Goal: Communication & Community: Answer question/provide support

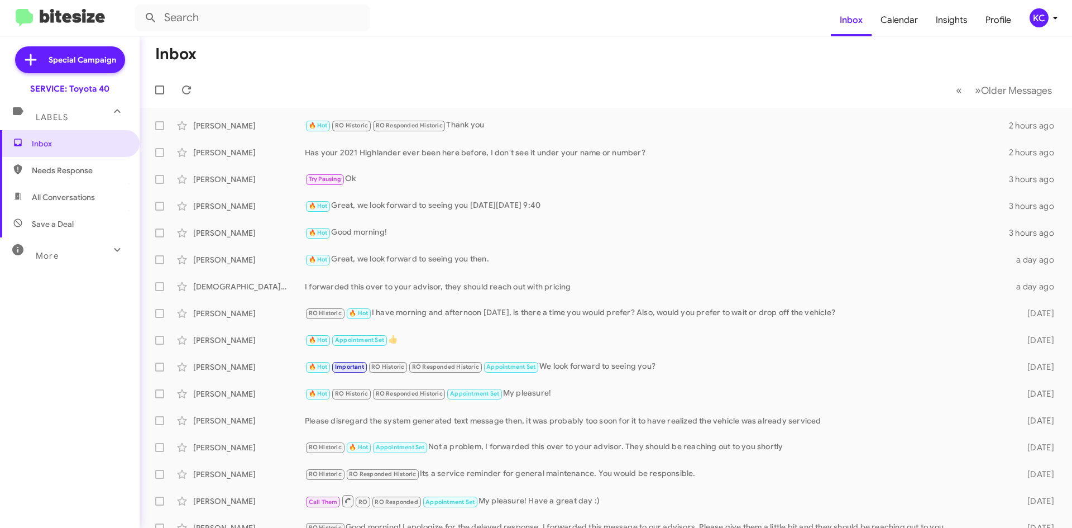
click at [67, 165] on span "Needs Response" at bounding box center [79, 170] width 95 height 11
type input "in:needs-response"
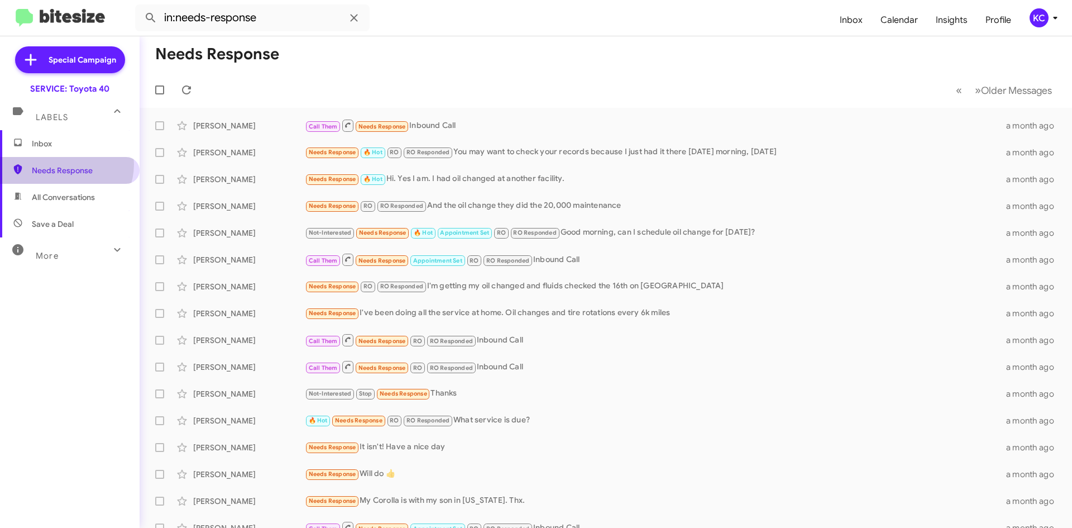
click at [65, 164] on span "Needs Response" at bounding box center [70, 170] width 140 height 27
click at [1035, 16] on div "KC" at bounding box center [1039, 17] width 19 height 19
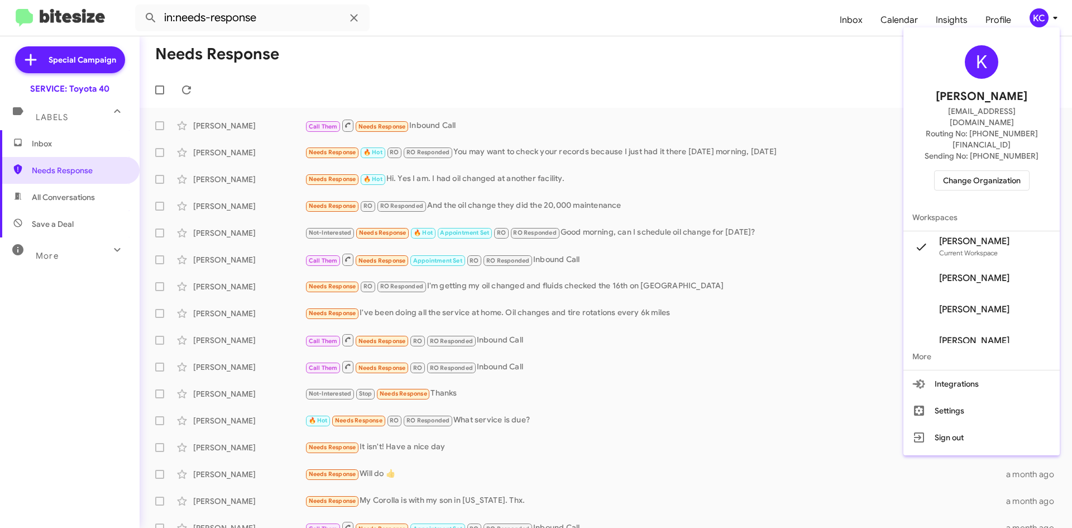
click at [973, 171] on span "Change Organization" at bounding box center [982, 180] width 78 height 19
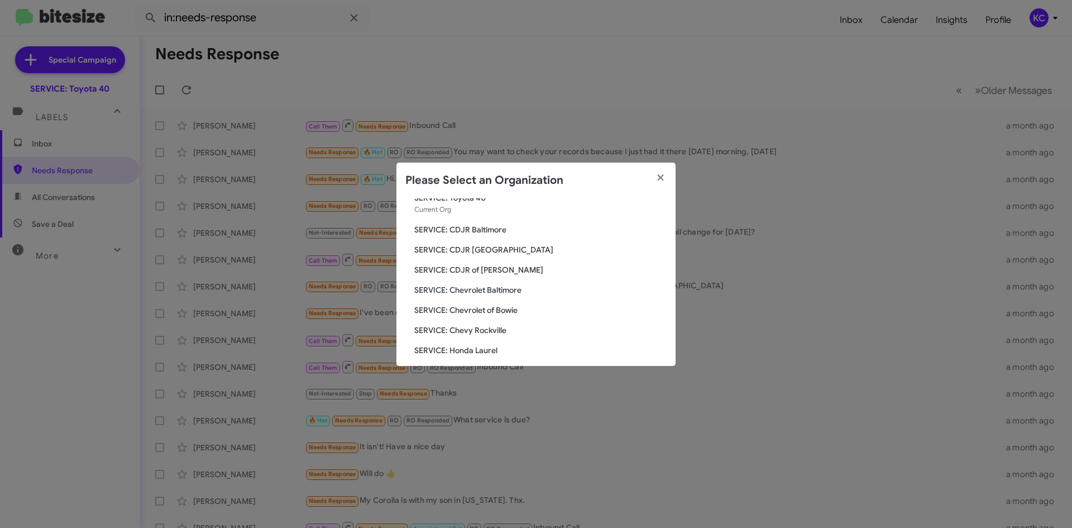
scroll to position [56, 0]
click at [502, 295] on span "SERVICE: Chevrolet of Bowie" at bounding box center [540, 291] width 252 height 11
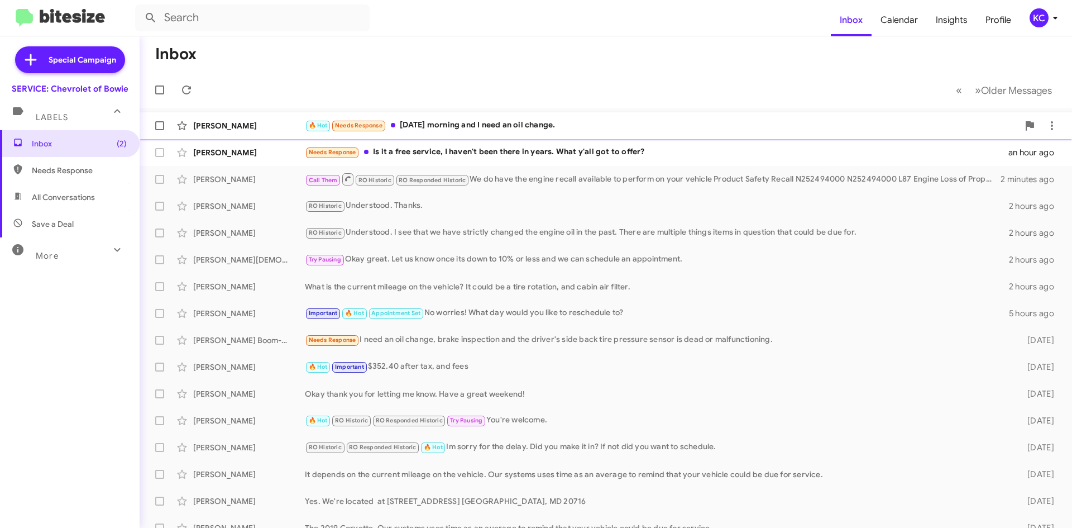
click at [500, 123] on div "🔥 Hot Needs Response [DATE] morning and I need an oil change." at bounding box center [662, 125] width 714 height 13
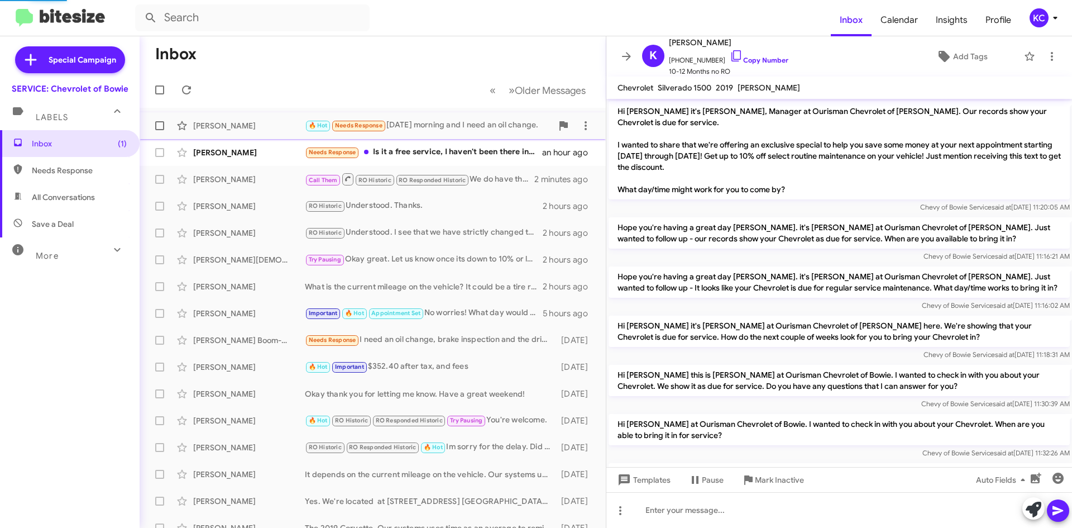
scroll to position [178, 0]
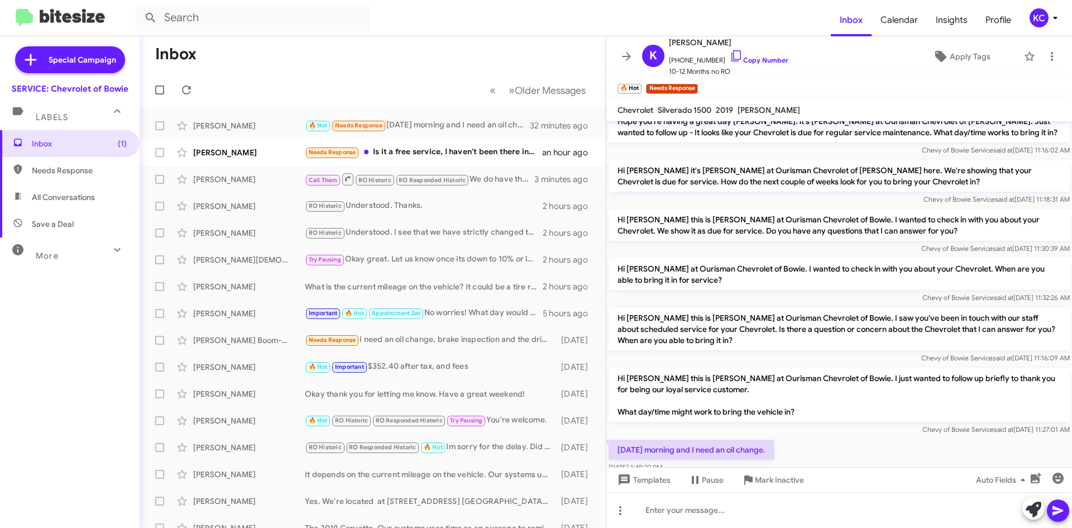
click at [1038, 20] on div "KC" at bounding box center [1039, 17] width 19 height 19
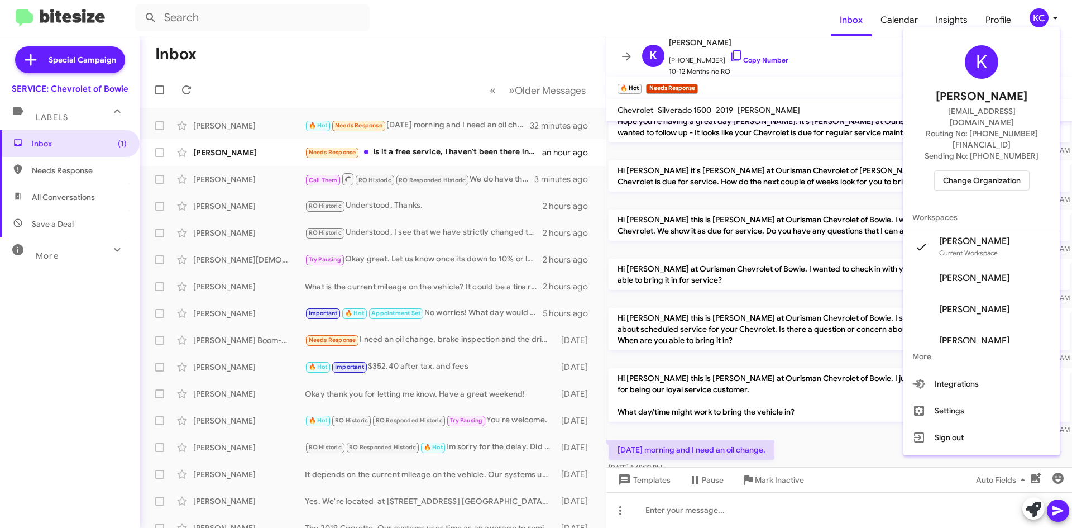
click at [996, 171] on span "Change Organization" at bounding box center [982, 180] width 78 height 19
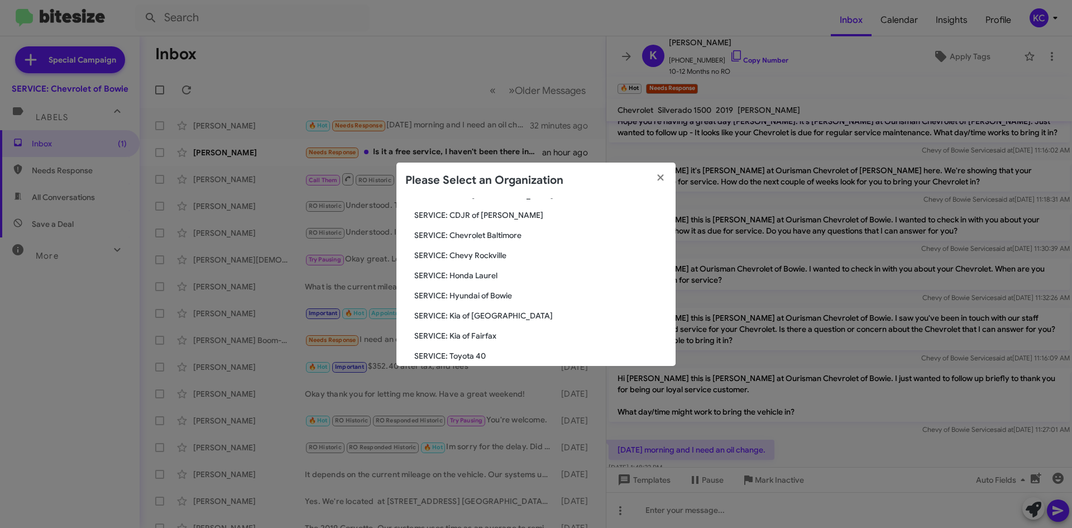
scroll to position [112, 0]
click at [486, 319] on span "SERVICE: Kia of Fairfax" at bounding box center [540, 315] width 252 height 11
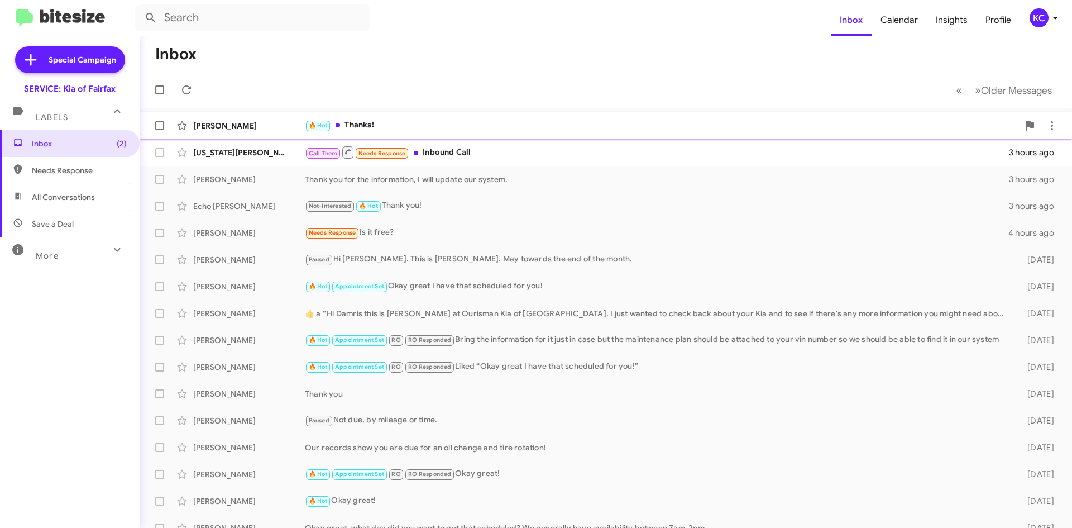
click at [436, 124] on div "🔥 Hot Thanks!" at bounding box center [662, 125] width 714 height 13
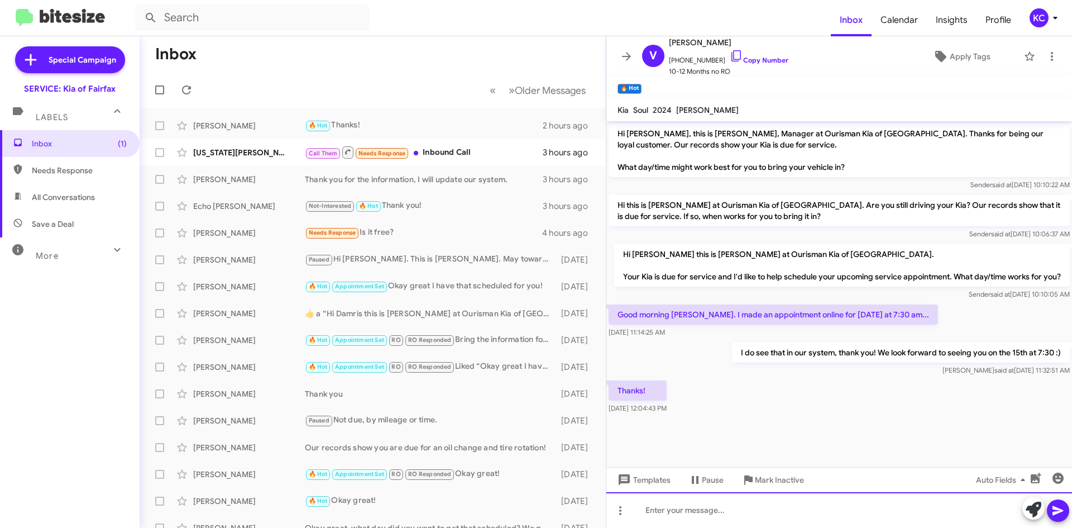
click at [783, 505] on div at bounding box center [839, 510] width 466 height 36
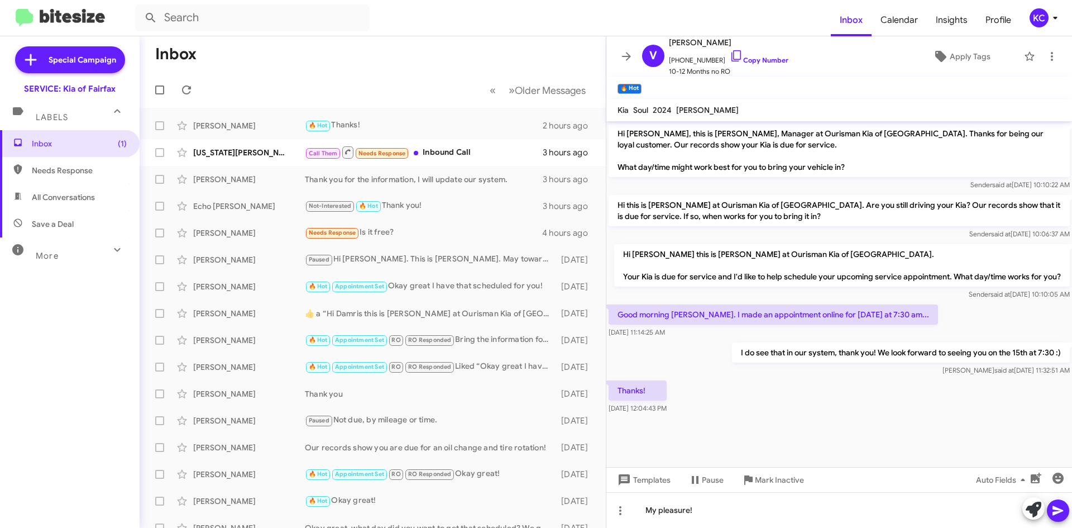
click at [1063, 511] on icon at bounding box center [1057, 510] width 13 height 13
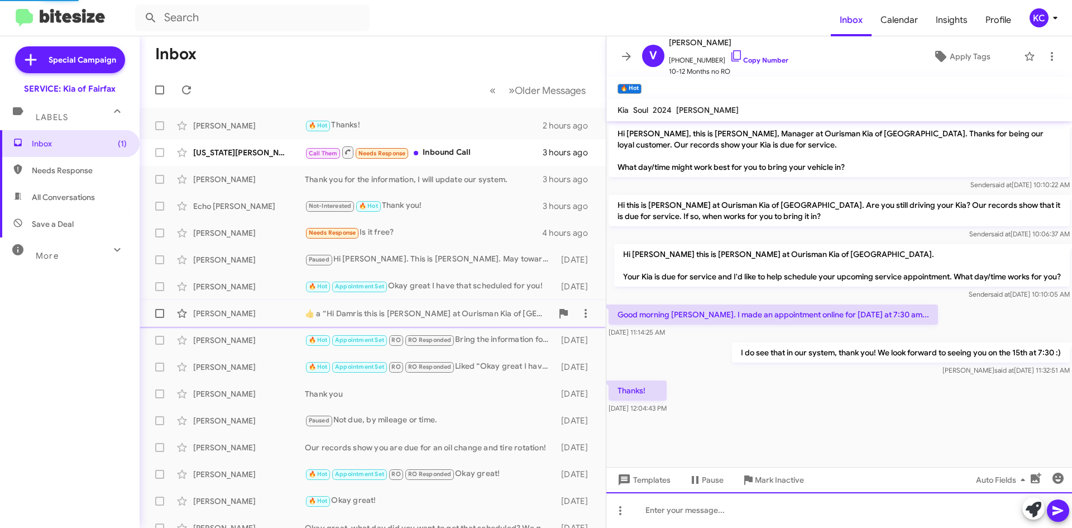
scroll to position [18, 0]
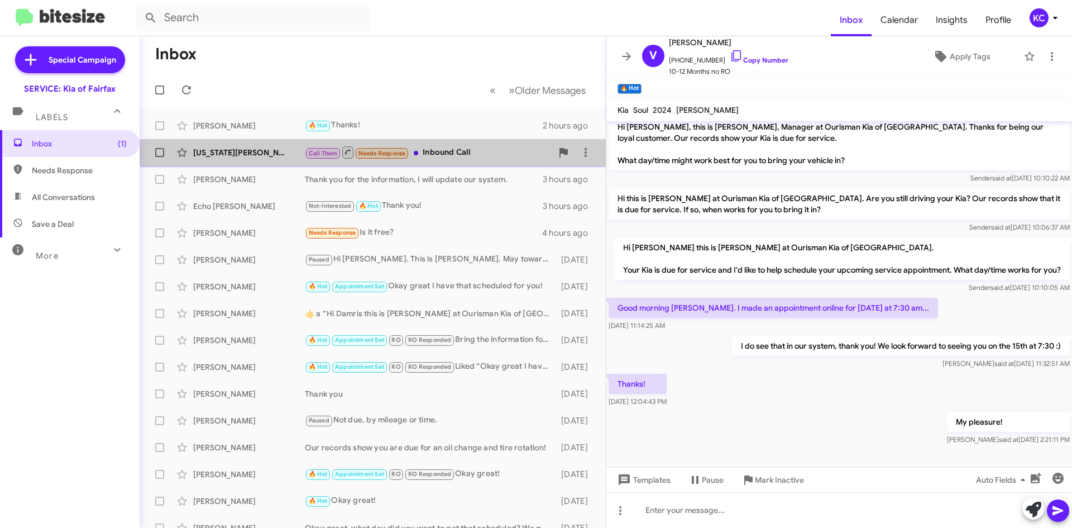
click at [447, 146] on div "Call Them Needs Response Inbound Call" at bounding box center [428, 152] width 247 height 14
